Goal: Task Accomplishment & Management: Manage account settings

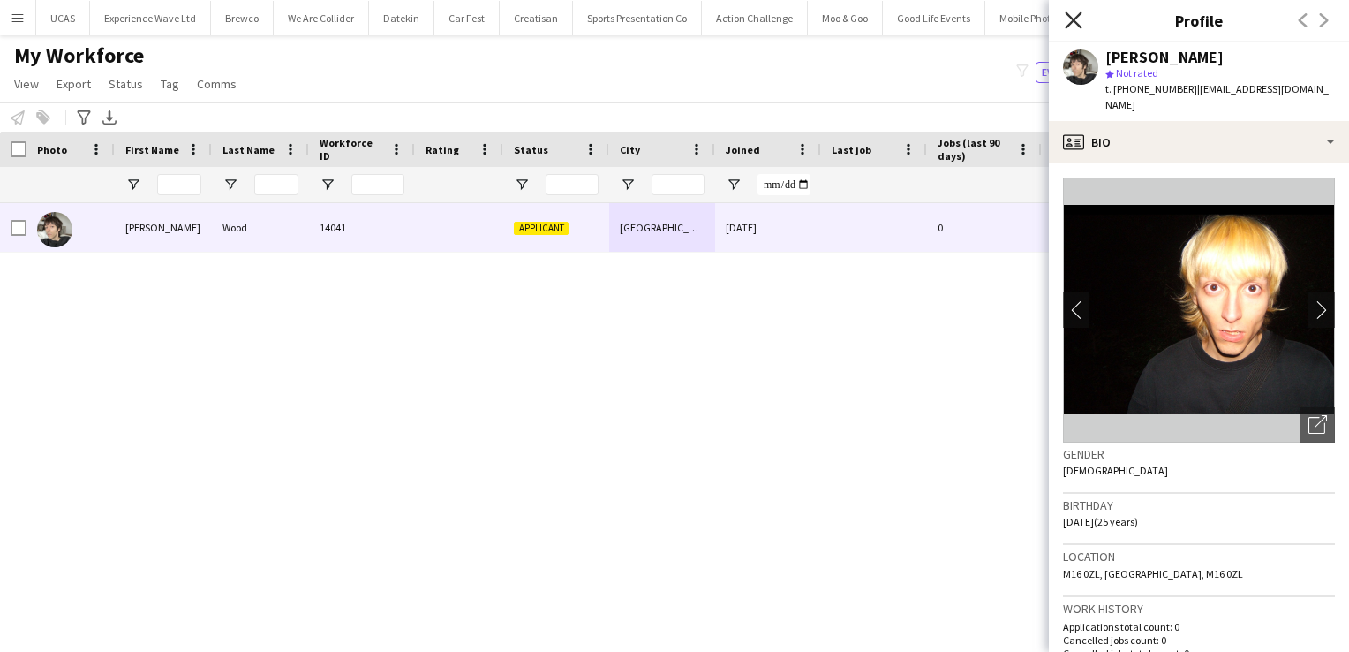
click at [1076, 22] on icon at bounding box center [1073, 19] width 17 height 17
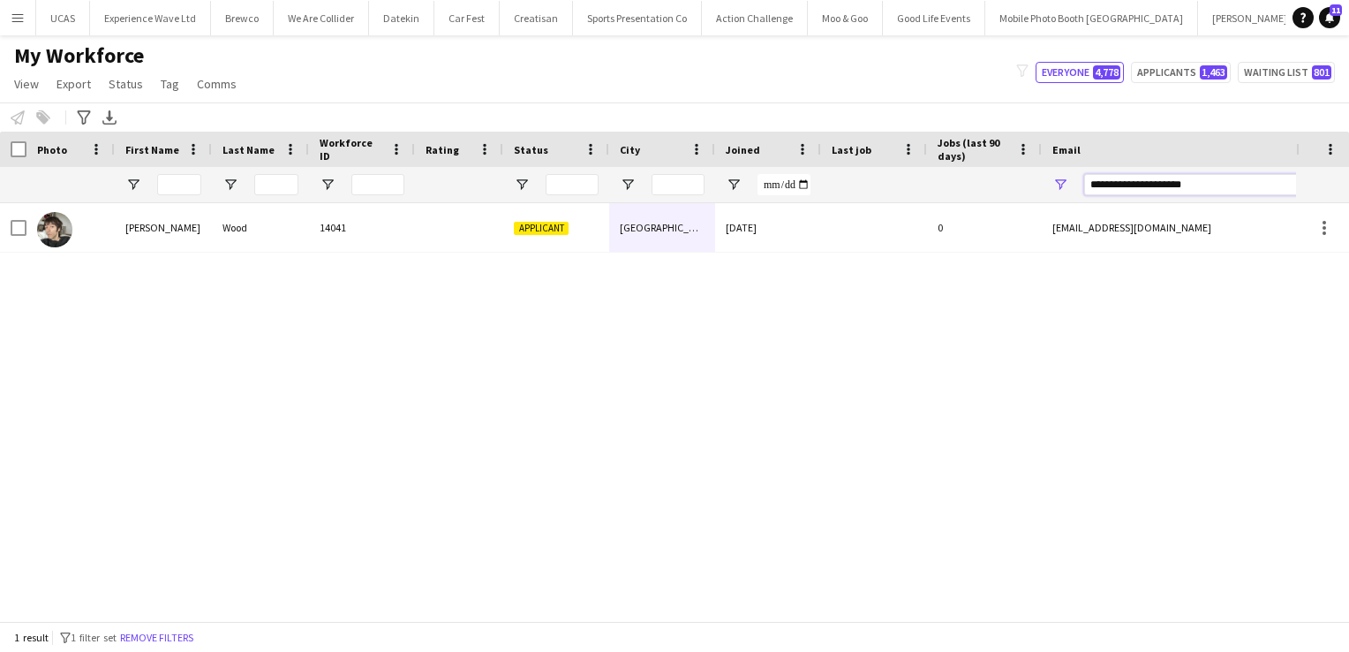
drag, startPoint x: 1222, startPoint y: 190, endPoint x: 1047, endPoint y: 178, distance: 175.2
click at [1047, 178] on div "**********" at bounding box center [1218, 184] width 353 height 35
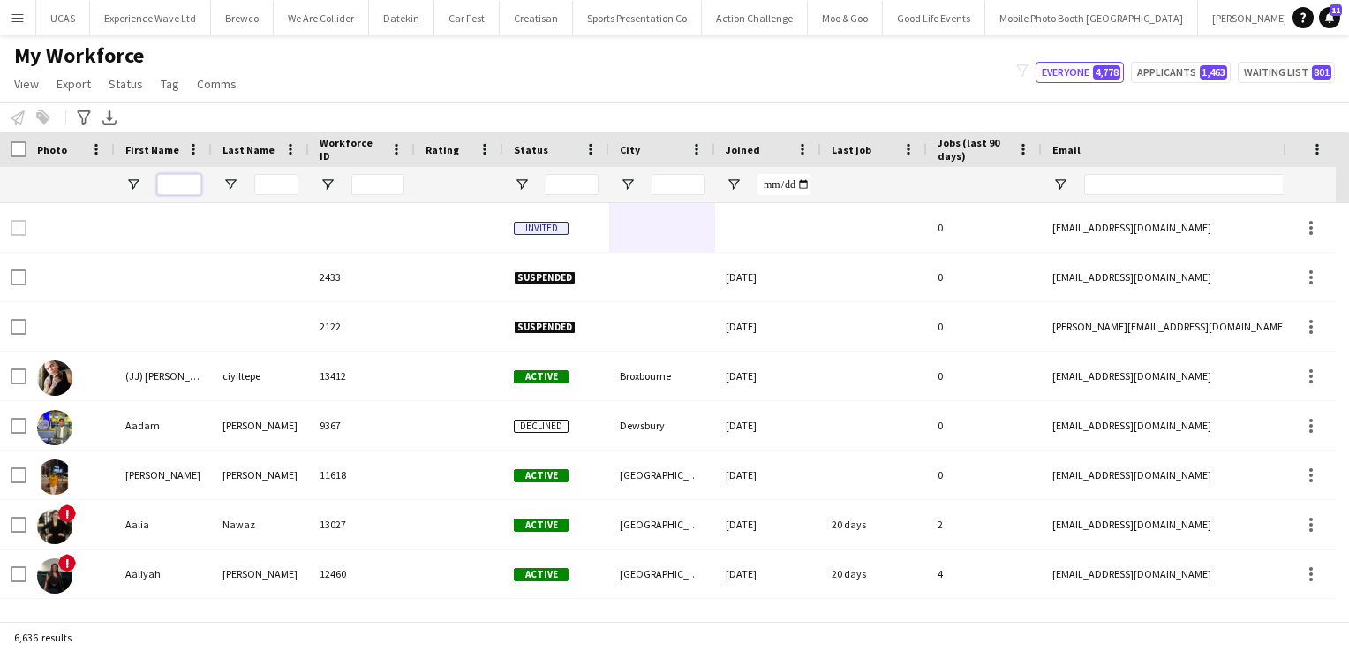
click at [179, 182] on input "First Name Filter Input" at bounding box center [179, 184] width 44 height 21
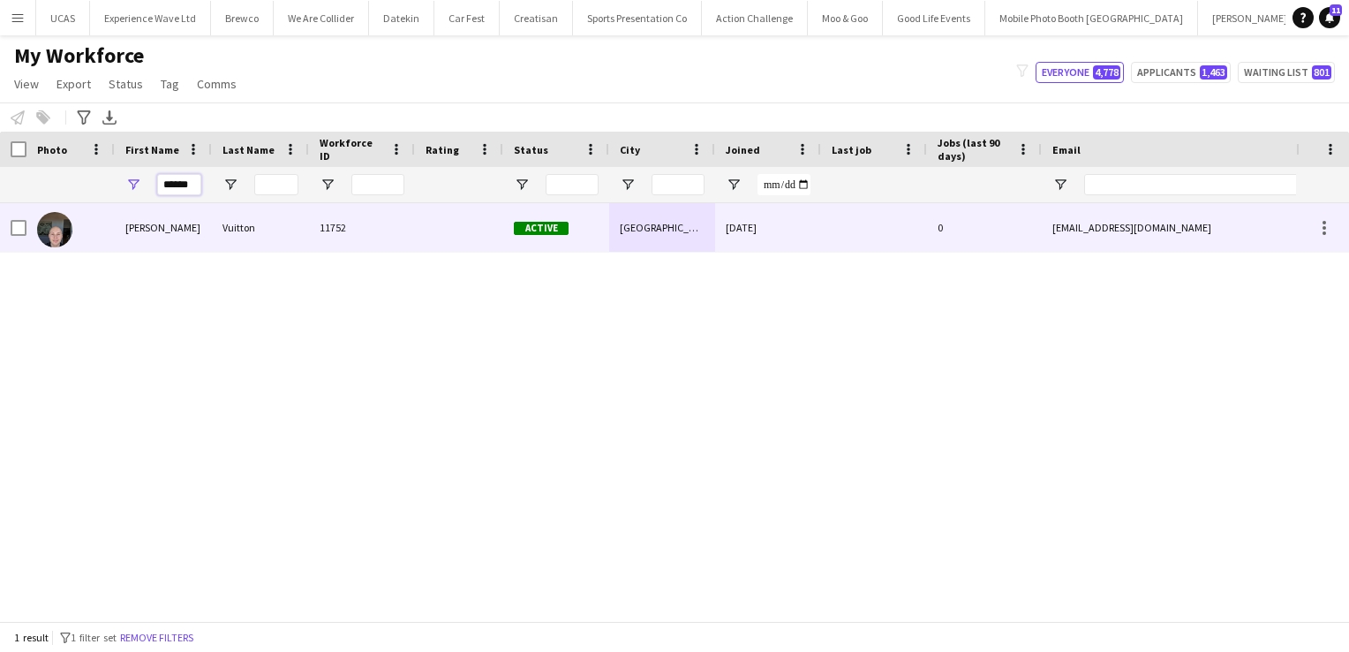
type input "******"
click at [219, 231] on div "Vuitton" at bounding box center [260, 227] width 97 height 49
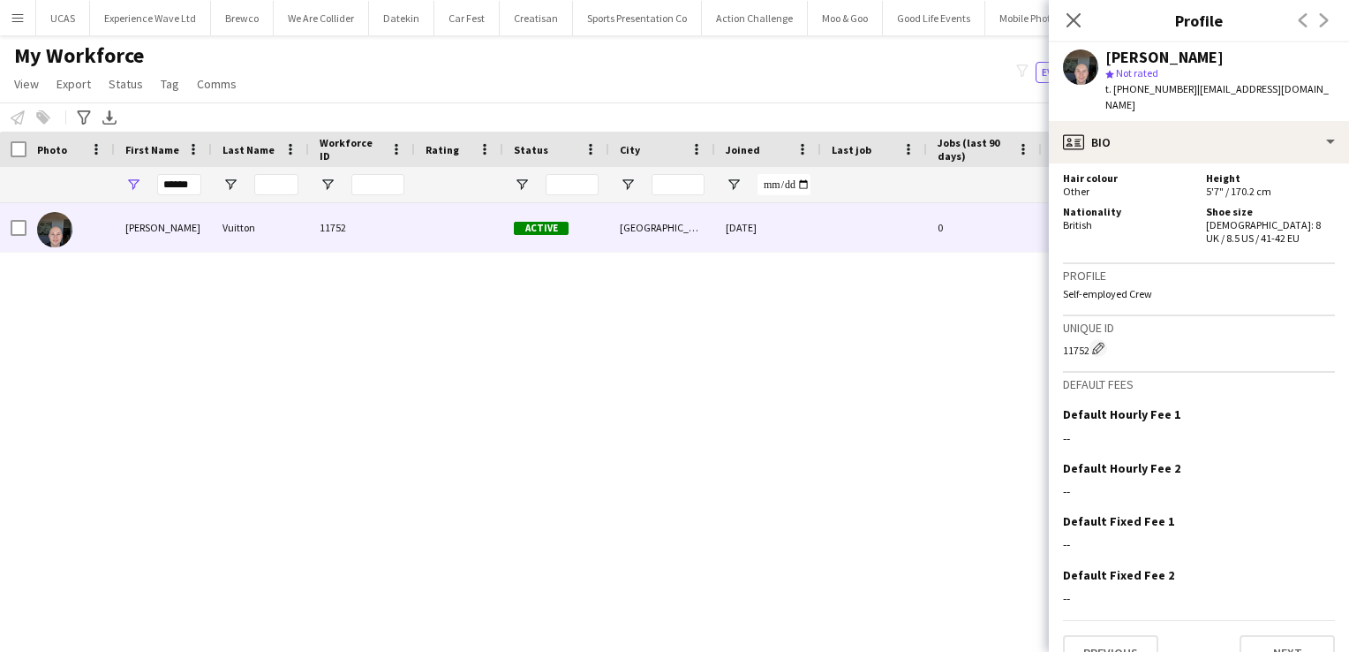
scroll to position [957, 0]
click at [1284, 636] on button "Next" at bounding box center [1287, 653] width 95 height 35
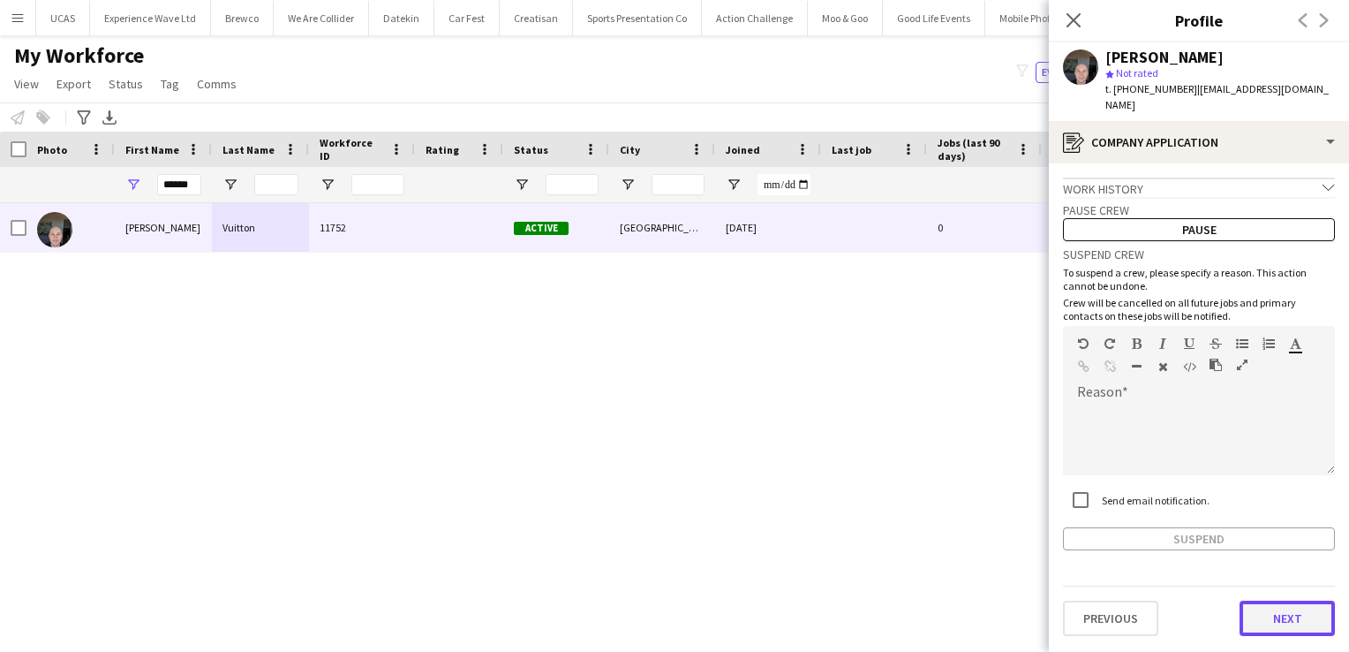
click at [1286, 600] on button "Next" at bounding box center [1287, 617] width 95 height 35
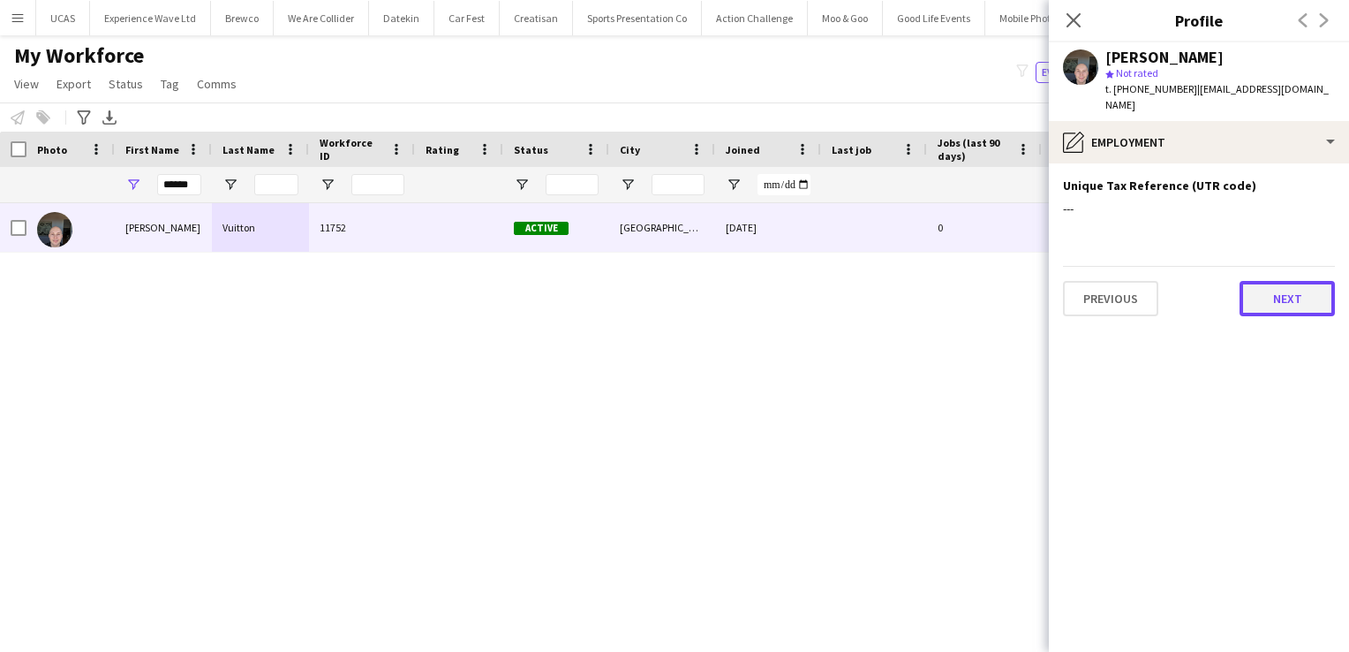
click at [1291, 281] on button "Next" at bounding box center [1287, 298] width 95 height 35
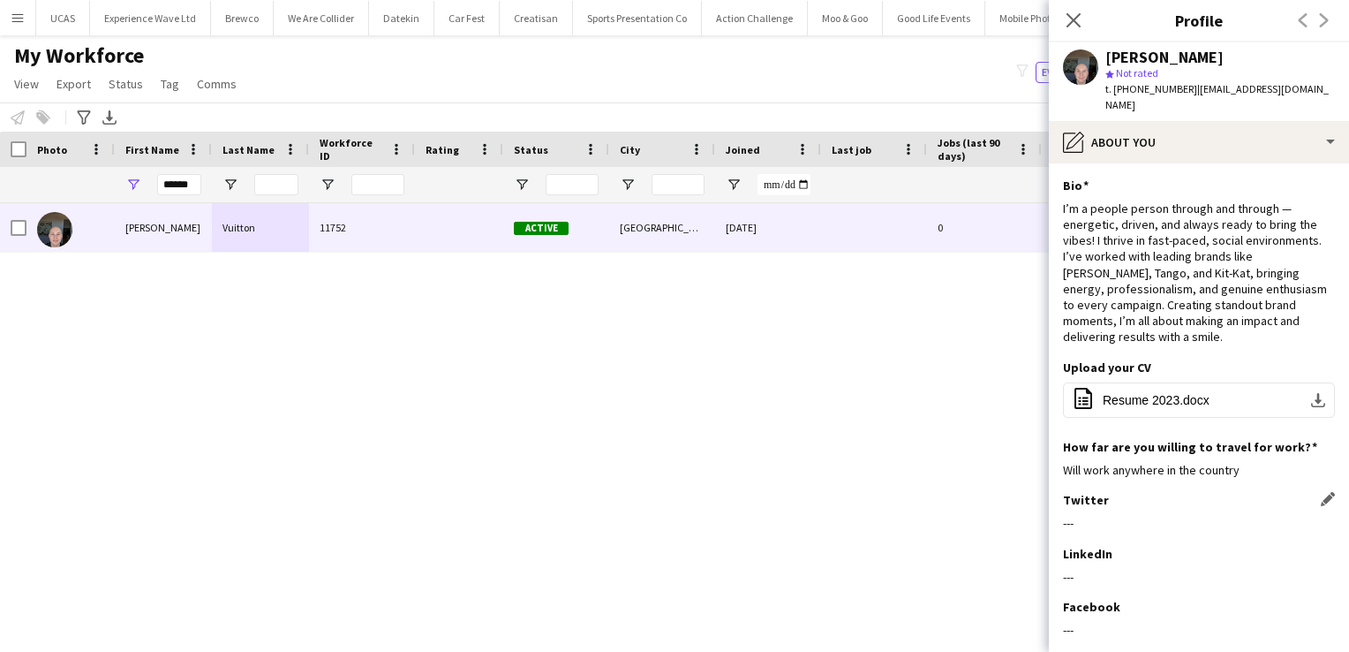
scroll to position [136, 0]
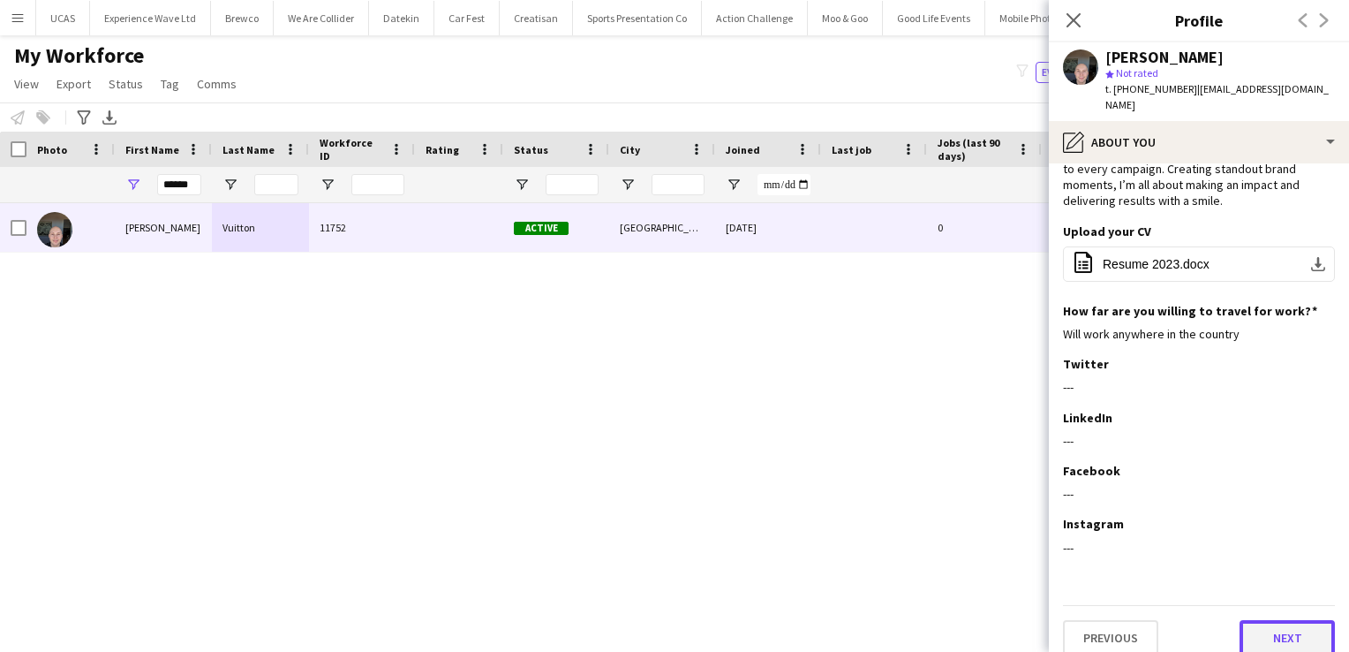
click at [1286, 624] on button "Next" at bounding box center [1287, 637] width 95 height 35
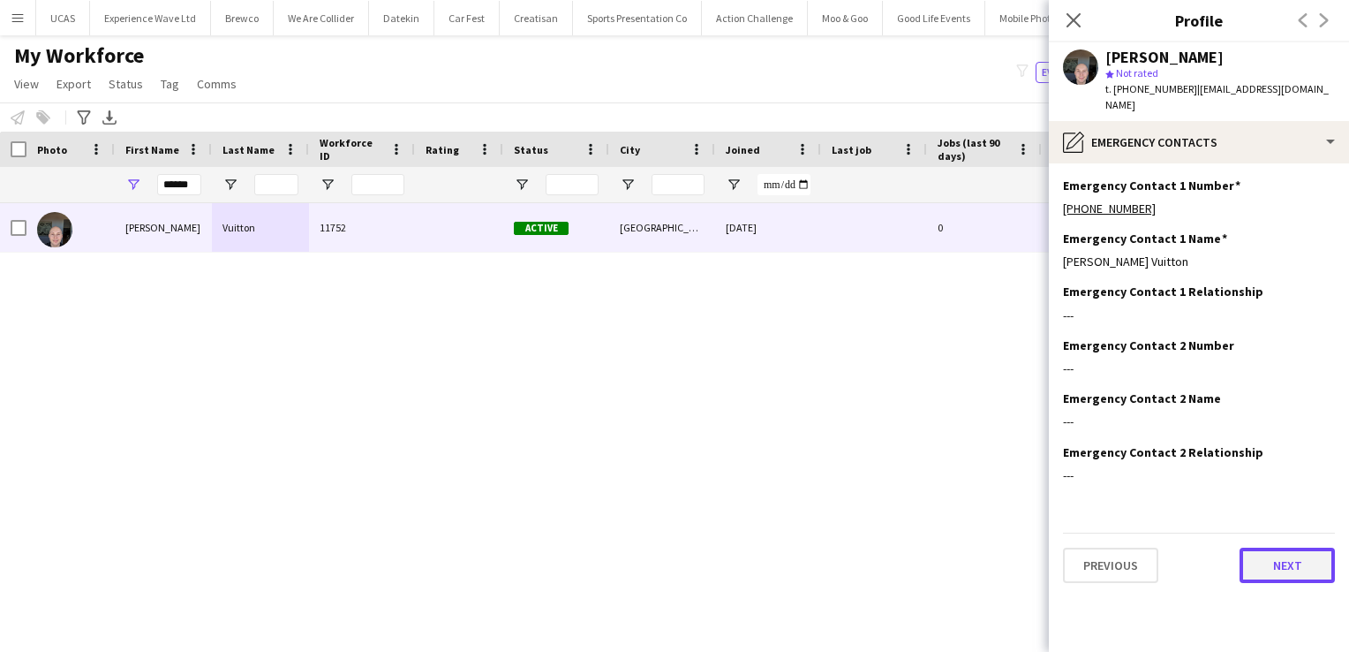
click at [1274, 550] on button "Next" at bounding box center [1287, 565] width 95 height 35
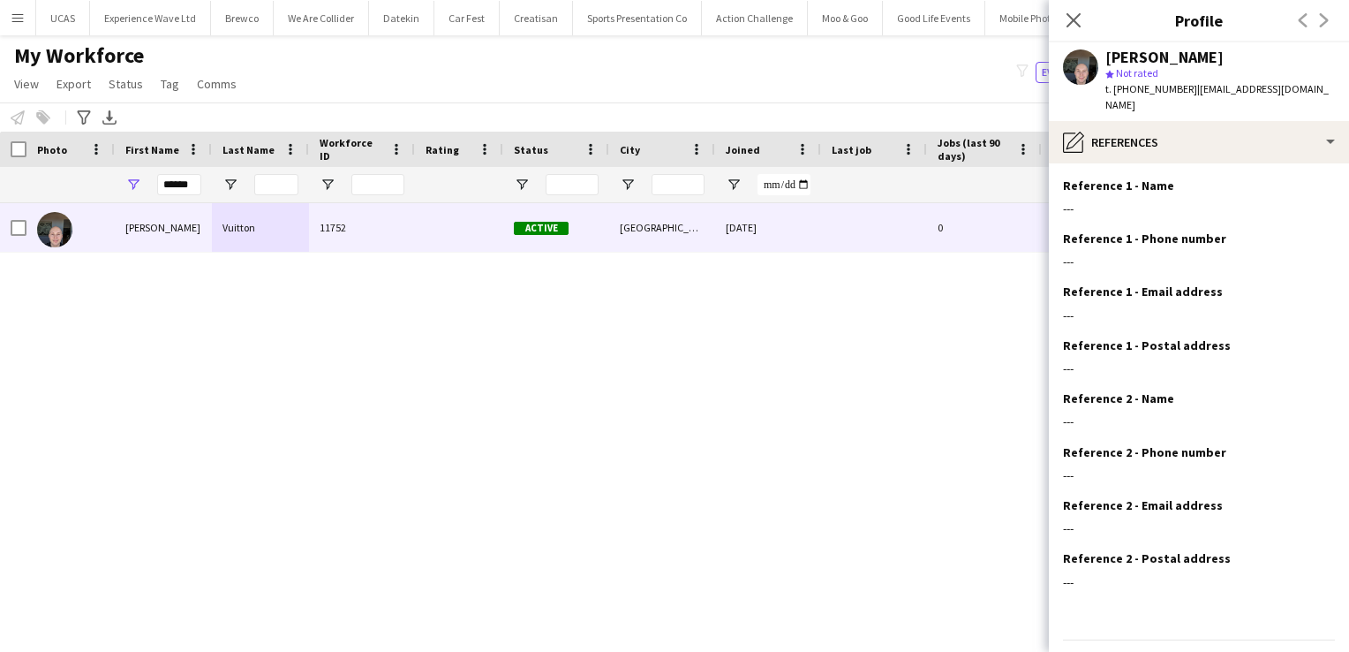
scroll to position [34, 0]
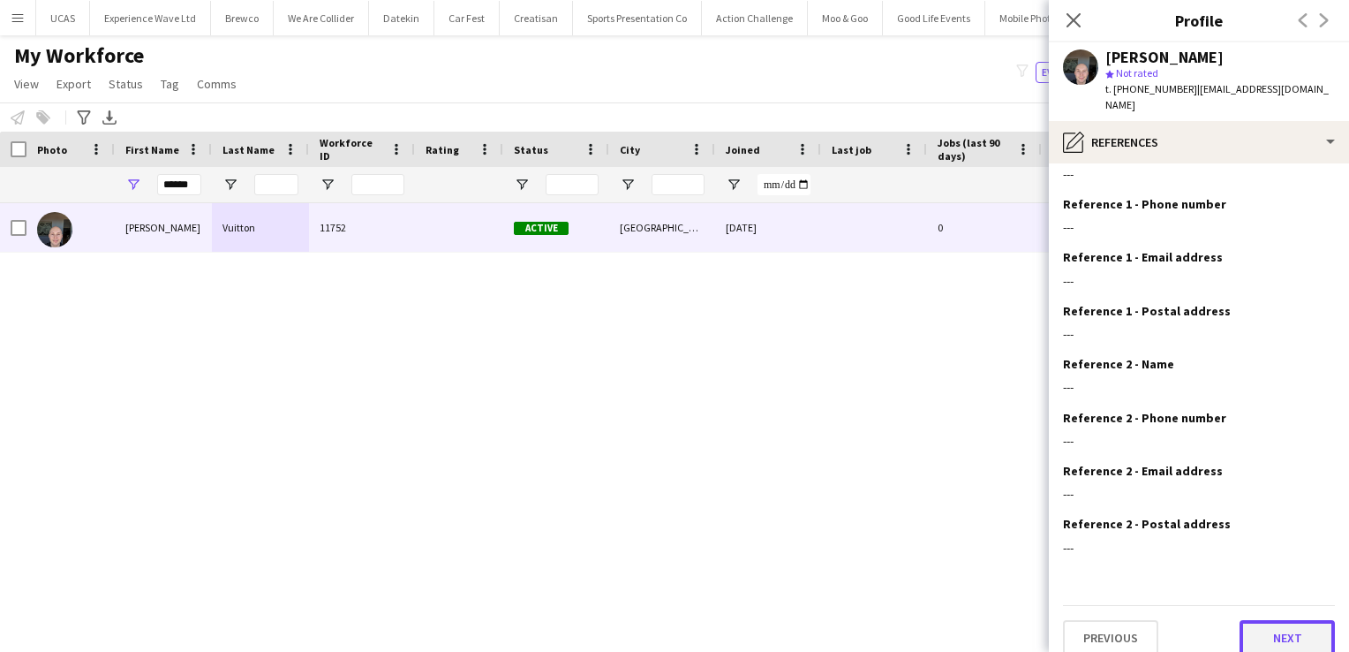
click at [1280, 620] on button "Next" at bounding box center [1287, 637] width 95 height 35
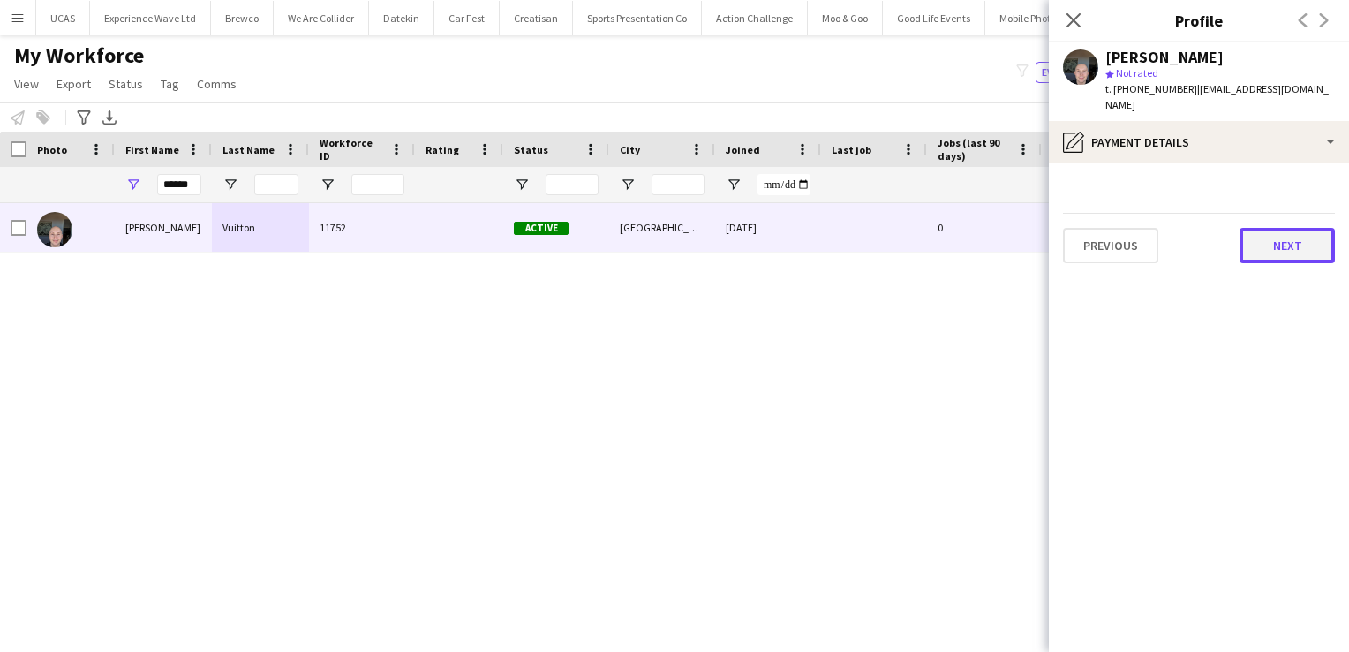
click at [1284, 239] on button "Next" at bounding box center [1287, 245] width 95 height 35
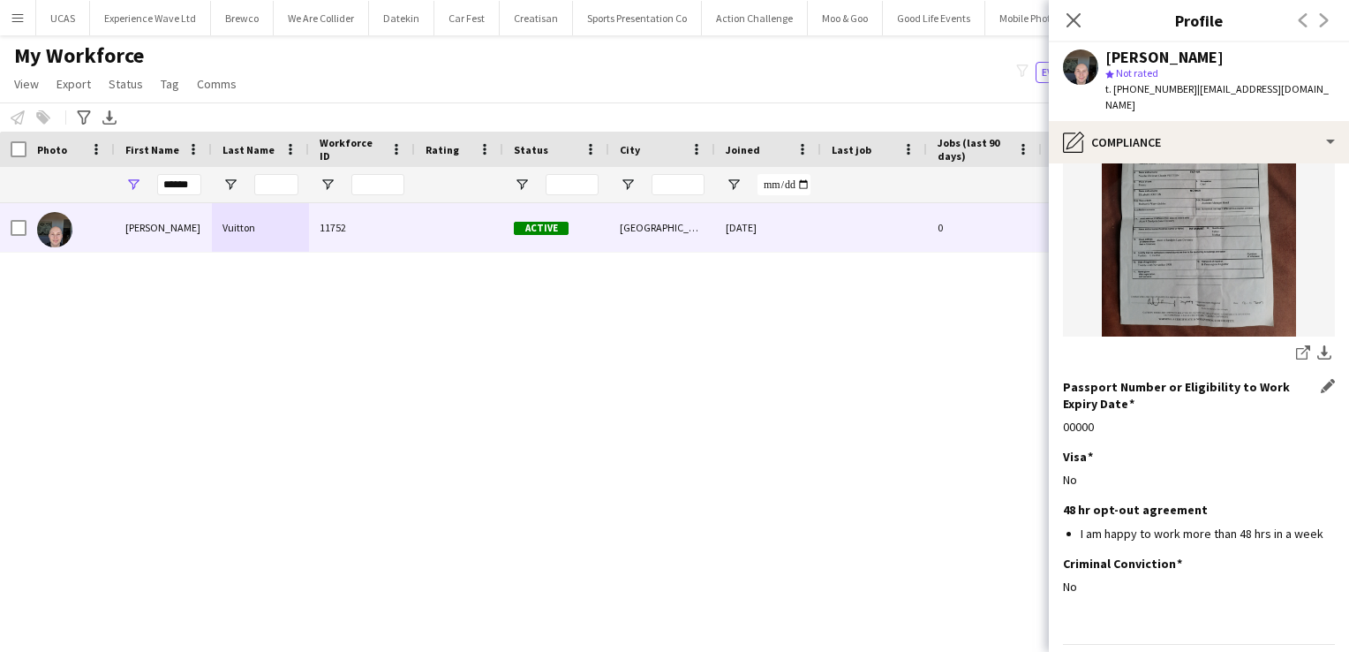
scroll to position [268, 0]
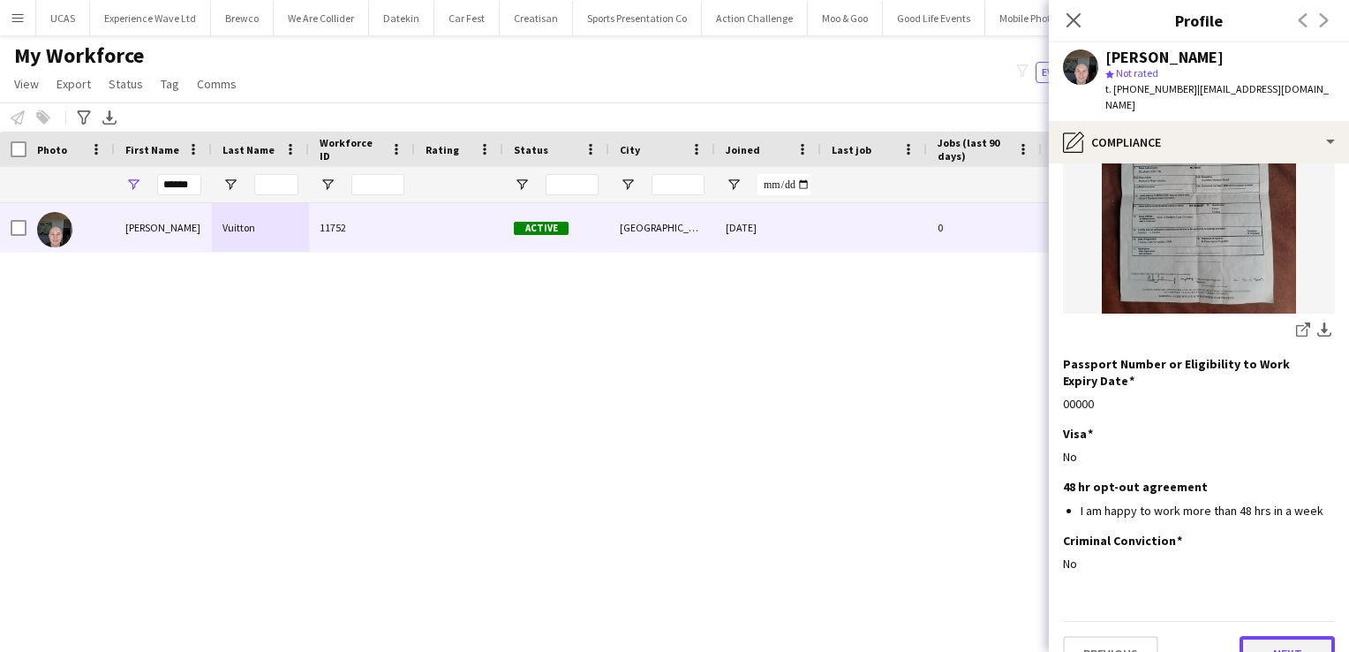
click at [1280, 636] on button "Next" at bounding box center [1287, 653] width 95 height 35
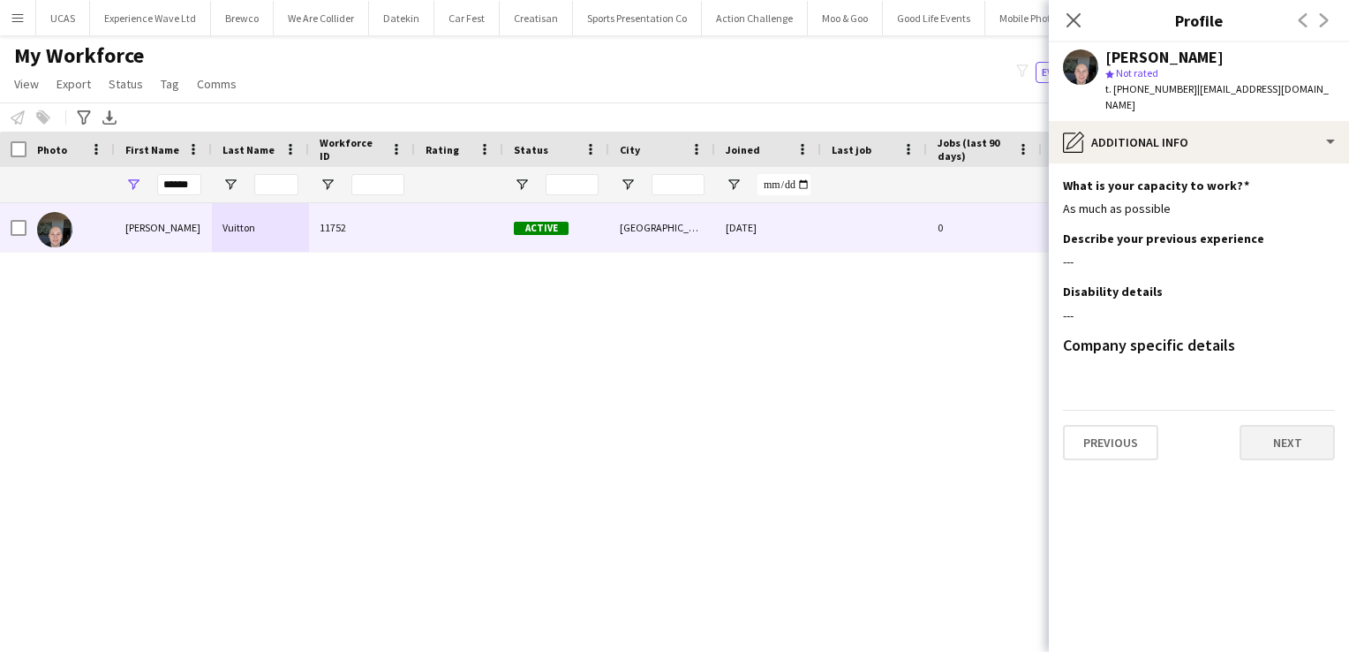
scroll to position [0, 0]
click at [1279, 434] on button "Next" at bounding box center [1287, 442] width 95 height 35
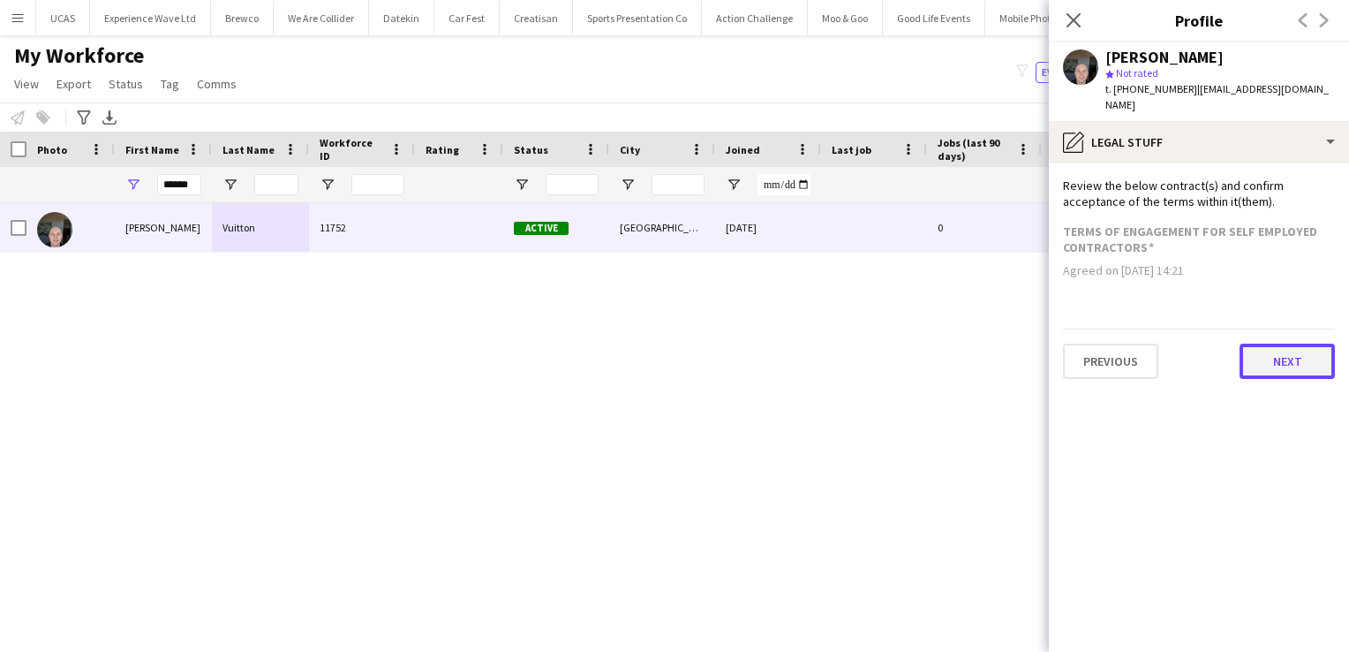
click at [1286, 344] on button "Next" at bounding box center [1287, 361] width 95 height 35
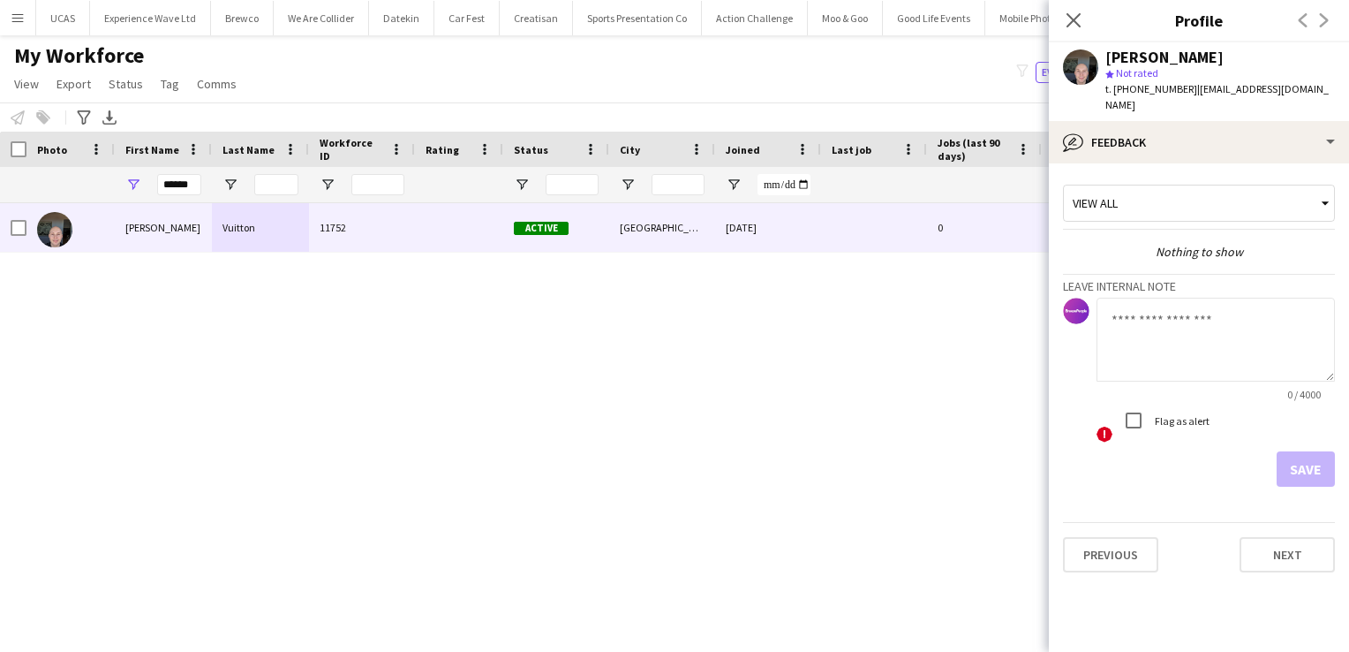
click at [1136, 313] on textarea at bounding box center [1216, 340] width 238 height 84
type textarea "*"
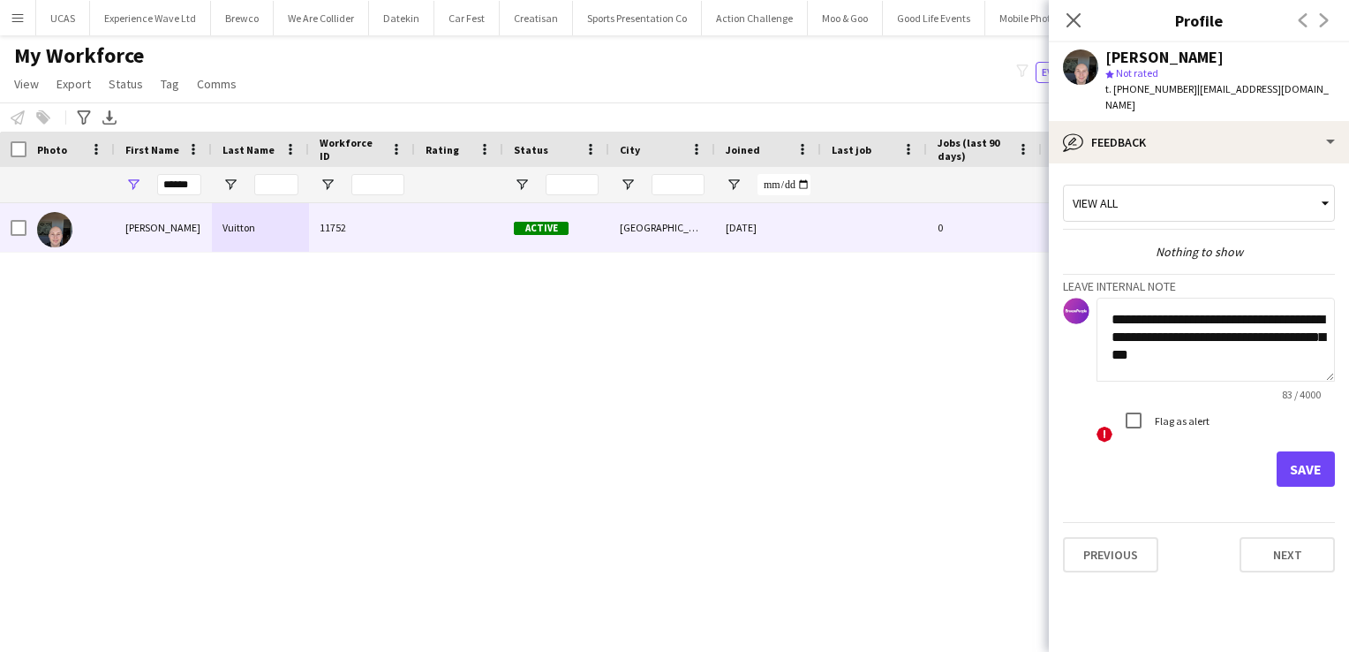
click at [1208, 339] on textarea "**********" at bounding box center [1216, 340] width 238 height 84
type textarea "**********"
click at [1311, 451] on button "Save" at bounding box center [1306, 468] width 58 height 35
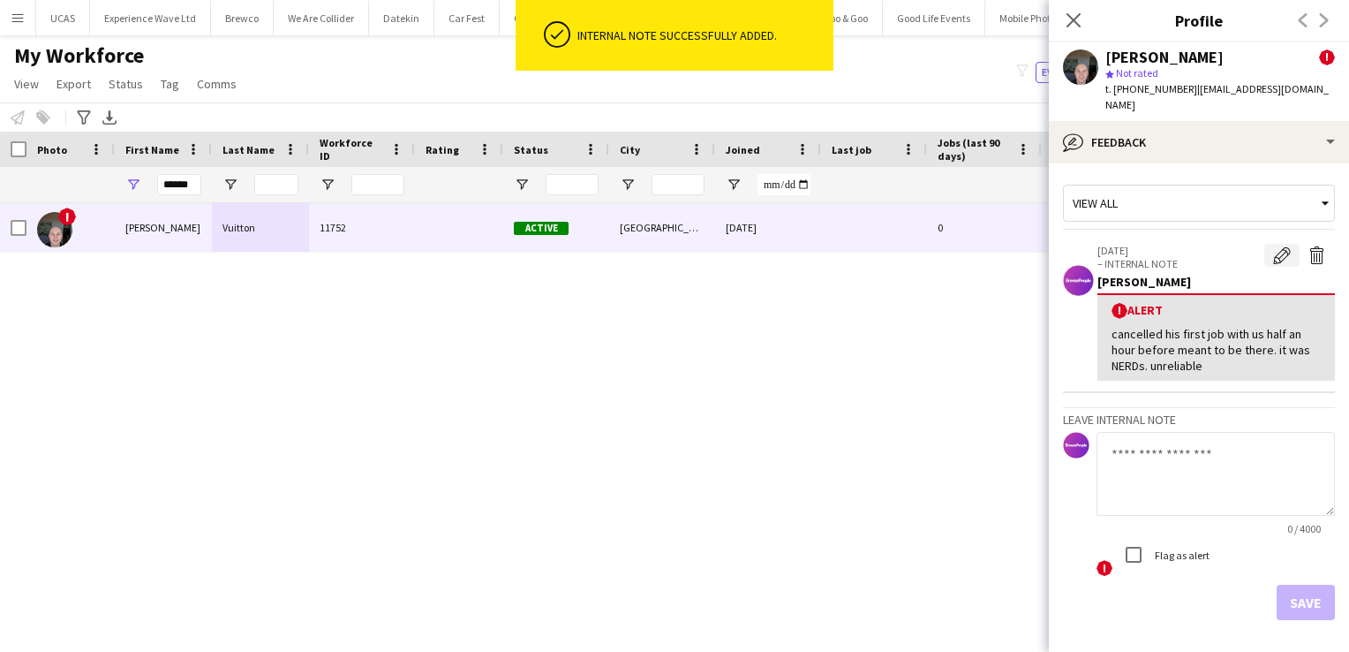
click at [1272, 244] on button "Edit alert" at bounding box center [1282, 255] width 35 height 23
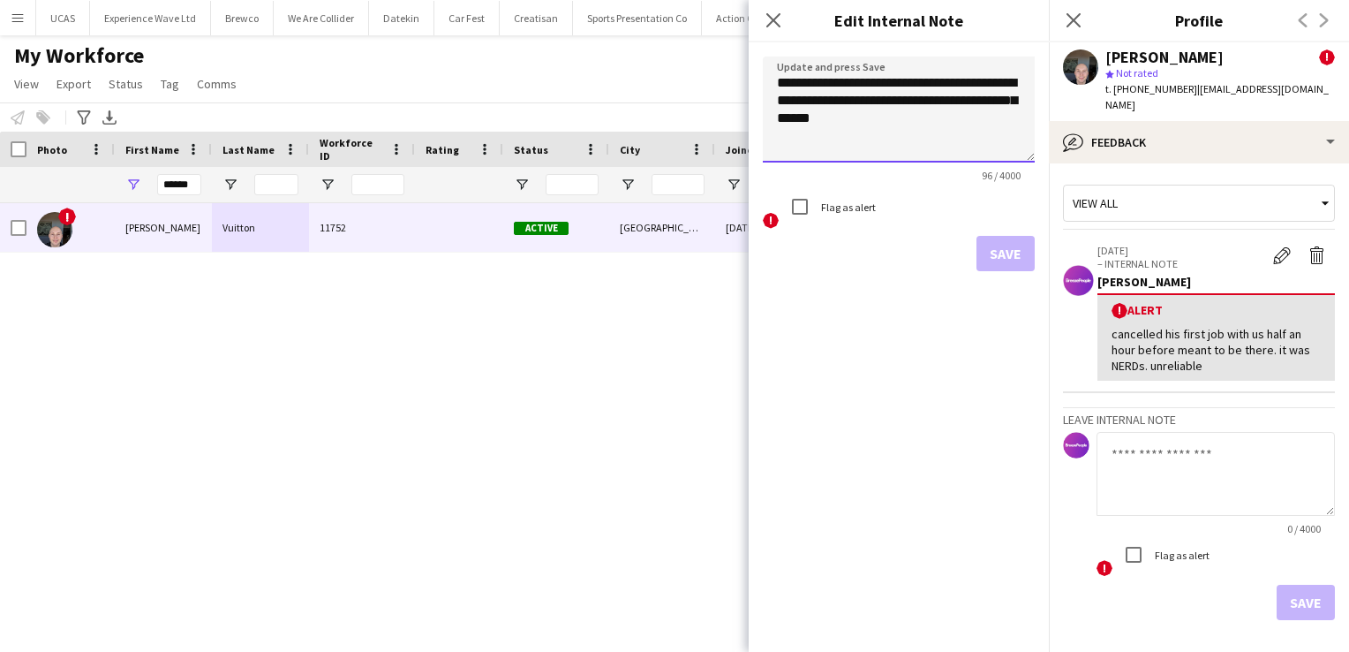
click at [1014, 103] on textarea "**********" at bounding box center [899, 110] width 272 height 106
type textarea "**********"
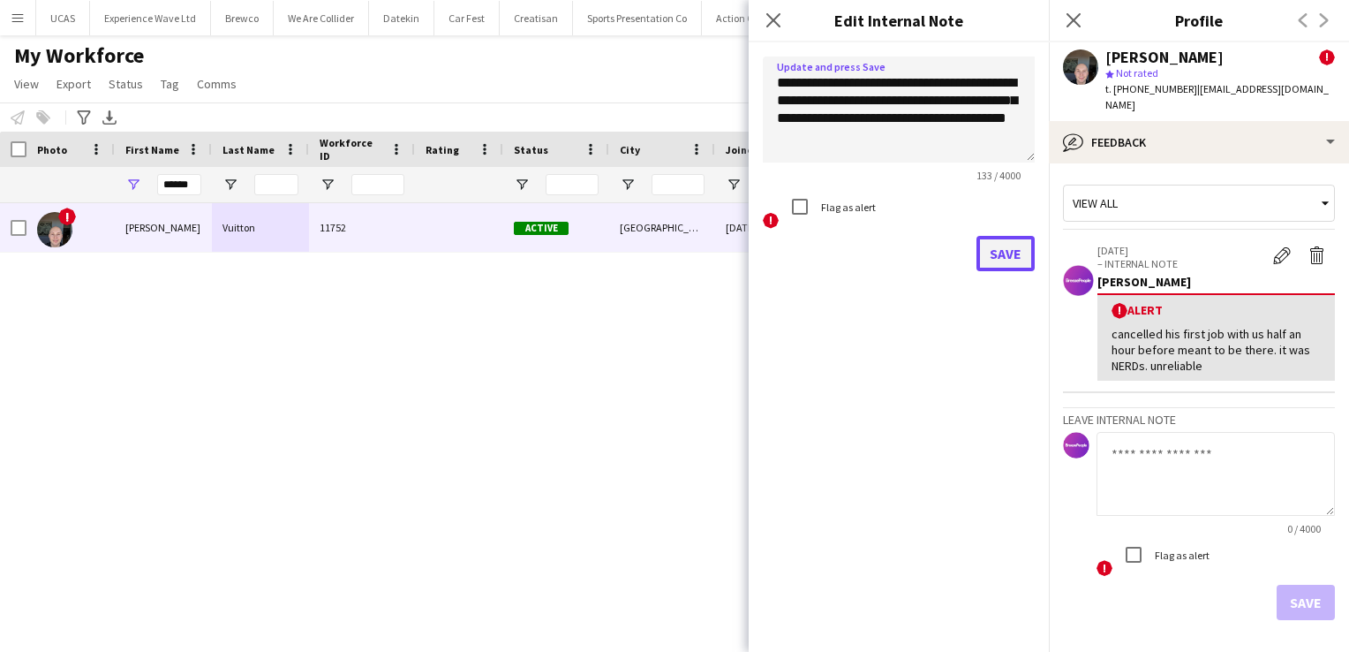
click at [978, 249] on button "Save" at bounding box center [1006, 253] width 58 height 35
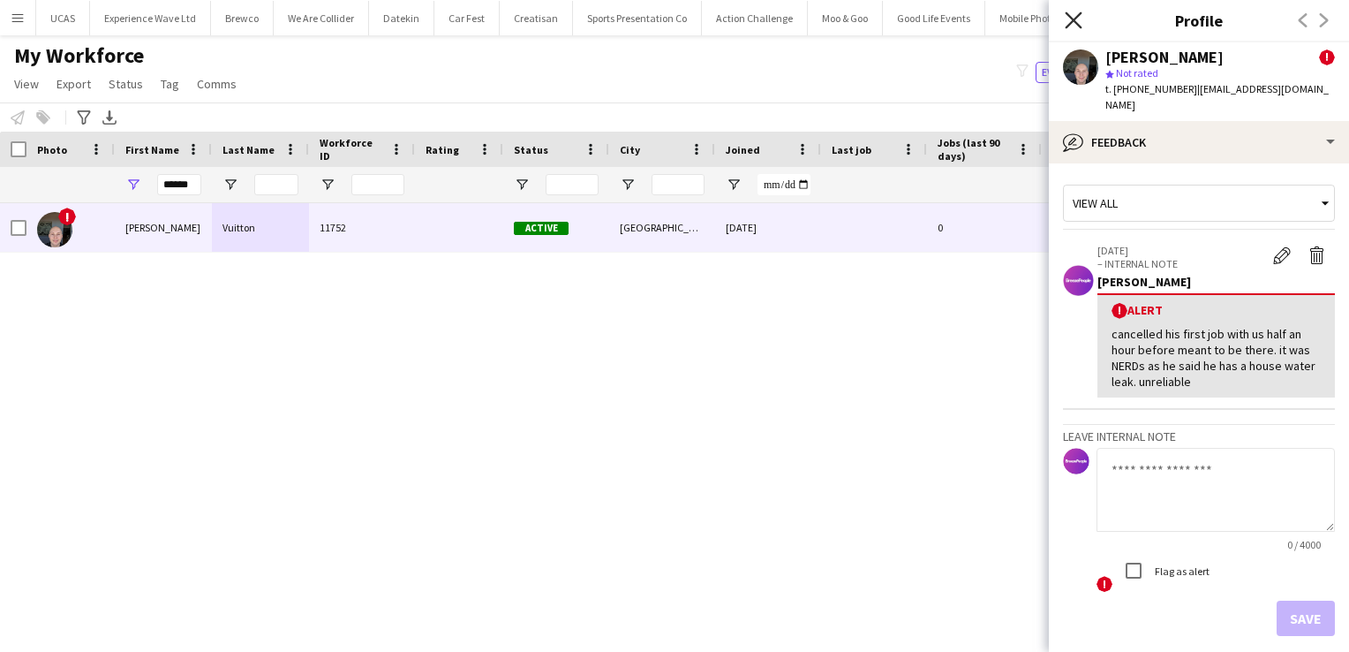
click at [1077, 17] on icon at bounding box center [1073, 19] width 17 height 17
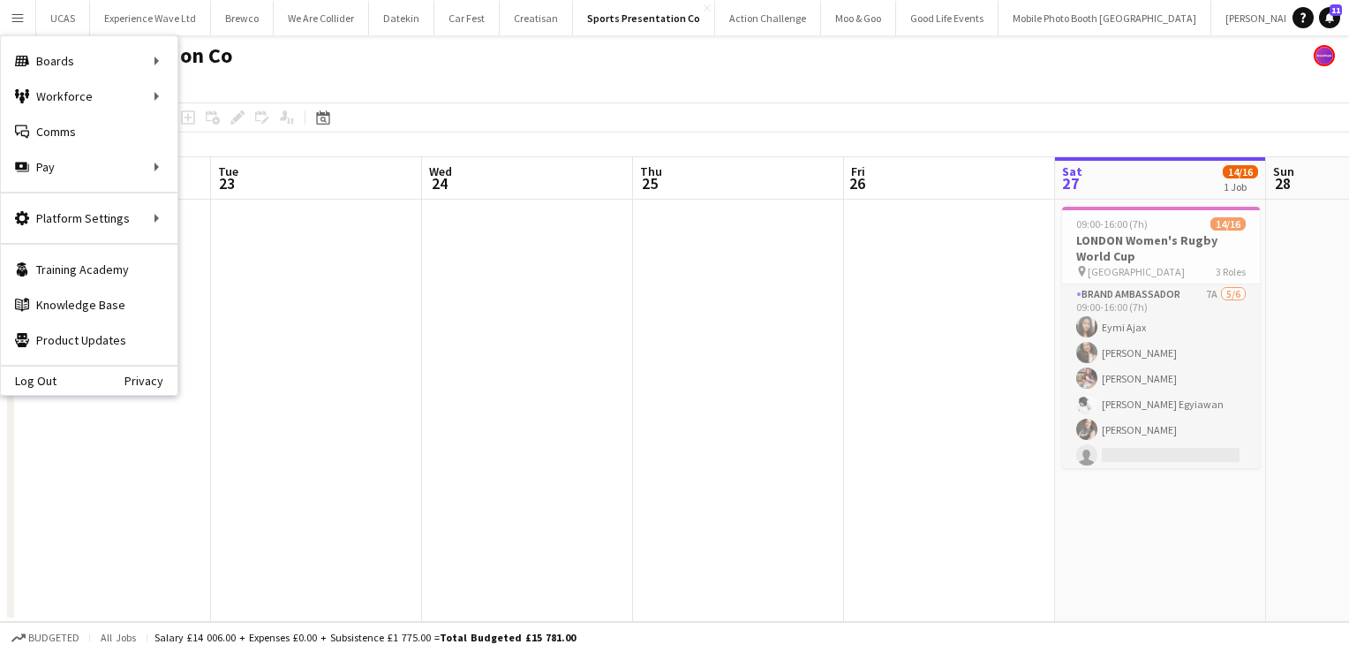
scroll to position [0, 608]
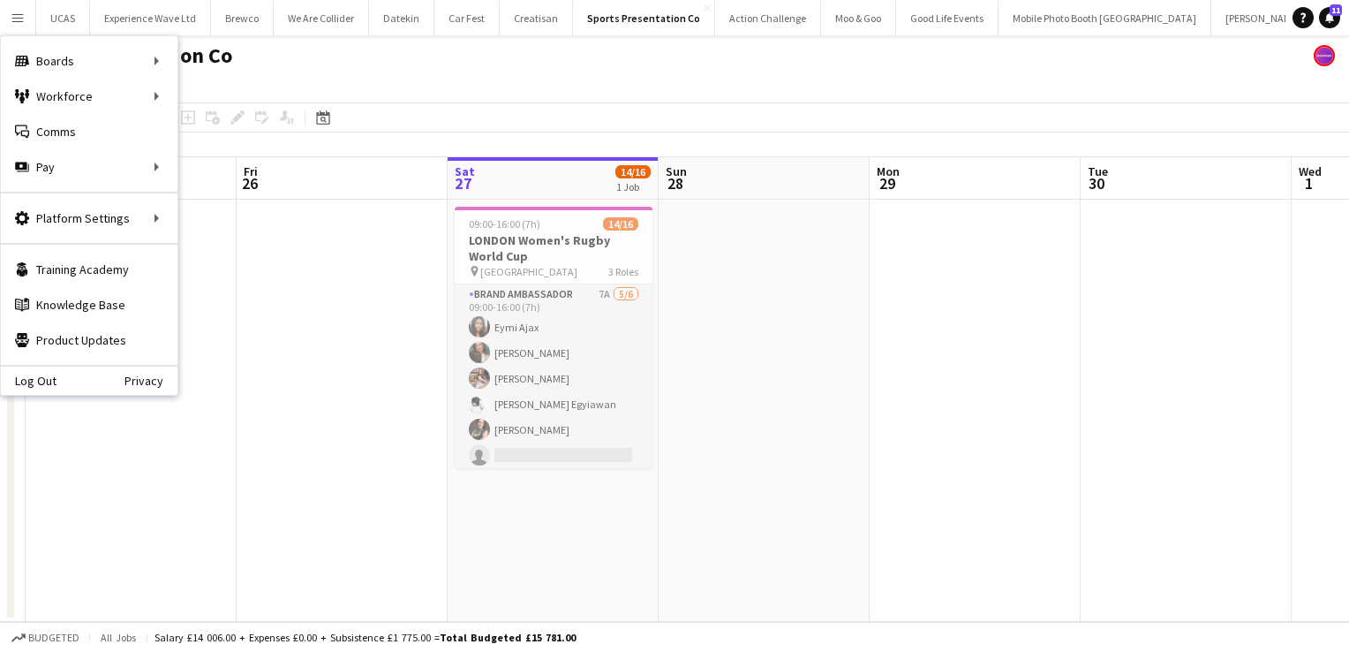
click at [249, 389] on app-date-cell at bounding box center [342, 411] width 211 height 422
